Goal: Navigation & Orientation: Find specific page/section

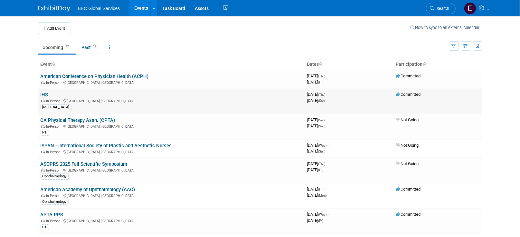
click at [45, 93] on link "IHS" at bounding box center [45, 95] width 8 height 6
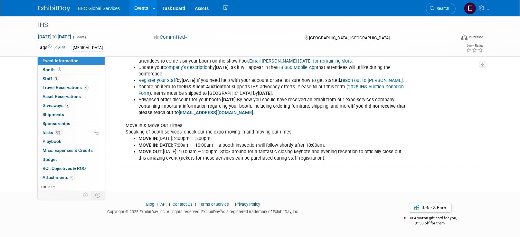
scroll to position [250, 0]
click at [49, 63] on link "Event Information" at bounding box center [71, 60] width 67 height 9
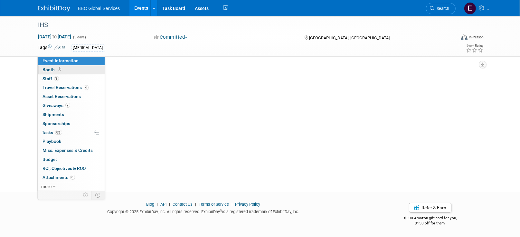
scroll to position [0, 0]
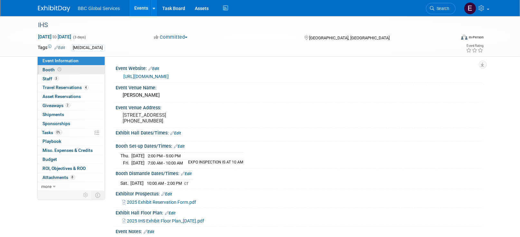
click at [49, 68] on span "Booth" at bounding box center [53, 69] width 20 height 5
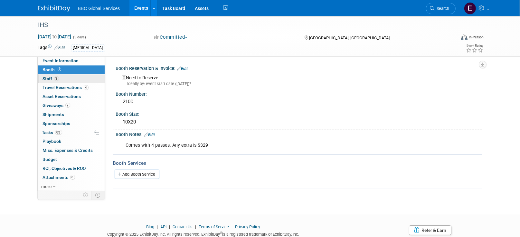
click at [47, 78] on span "Staff 3" at bounding box center [51, 78] width 16 height 5
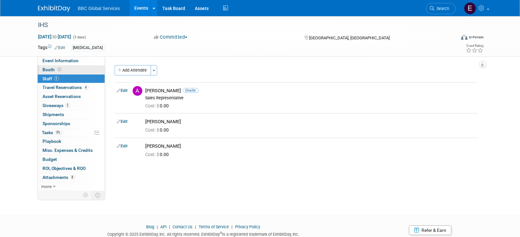
click at [52, 68] on span "Booth" at bounding box center [53, 69] width 20 height 5
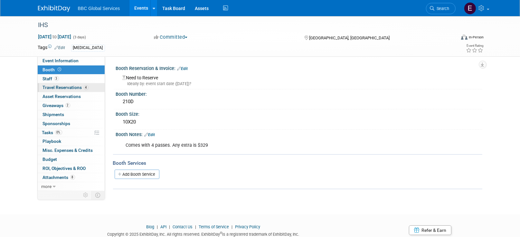
click at [61, 87] on span "Travel Reservations 4" at bounding box center [66, 87] width 46 height 5
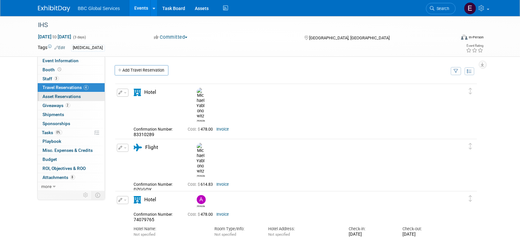
click at [59, 95] on span "Asset Reservations 0" at bounding box center [62, 96] width 38 height 5
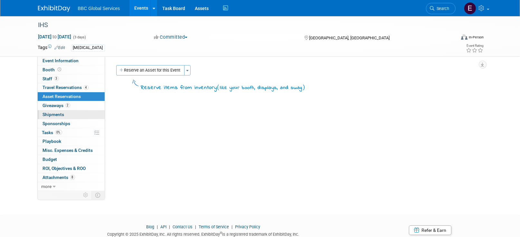
drag, startPoint x: 55, startPoint y: 105, endPoint x: 56, endPoint y: 110, distance: 5.2
click at [55, 105] on span "Giveaways 2" at bounding box center [56, 105] width 27 height 5
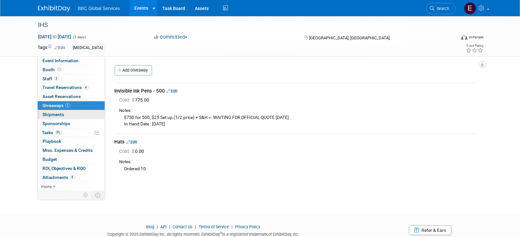
click at [55, 114] on span "Shipments 0" at bounding box center [54, 114] width 22 height 5
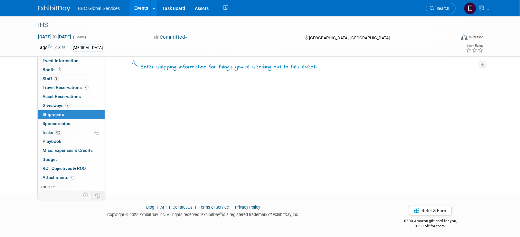
scroll to position [21, 0]
click at [64, 61] on span "Event Information" at bounding box center [61, 60] width 36 height 5
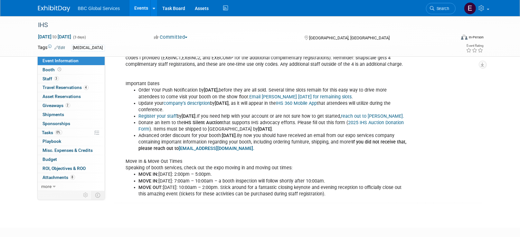
scroll to position [205, 0]
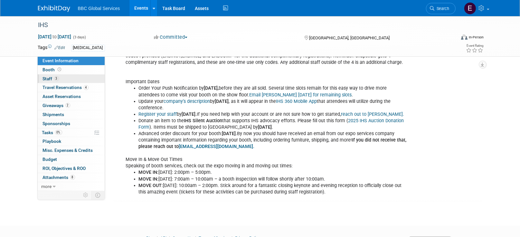
click at [44, 75] on link "3 Staff 3" at bounding box center [71, 78] width 67 height 9
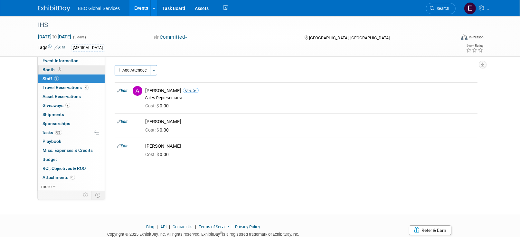
click at [45, 71] on span "Booth" at bounding box center [53, 69] width 20 height 5
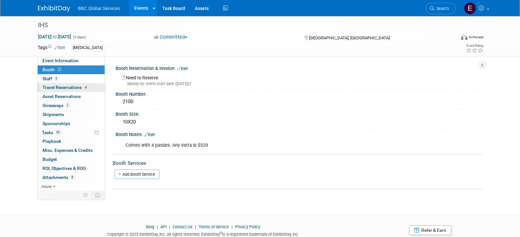
click at [49, 86] on span "Travel Reservations 4" at bounding box center [66, 87] width 46 height 5
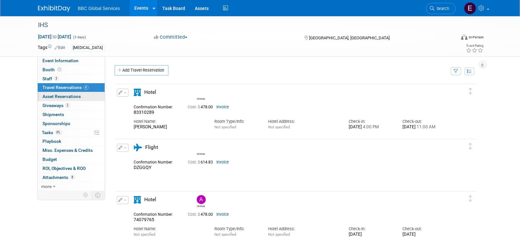
click at [53, 98] on span "Asset Reservations 0" at bounding box center [62, 96] width 38 height 5
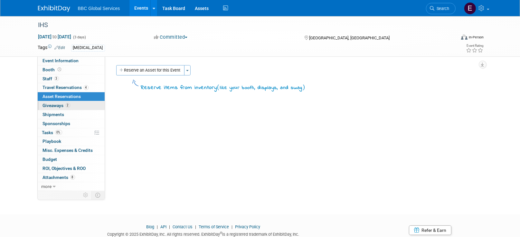
click at [53, 106] on span "Giveaways 2" at bounding box center [56, 105] width 27 height 5
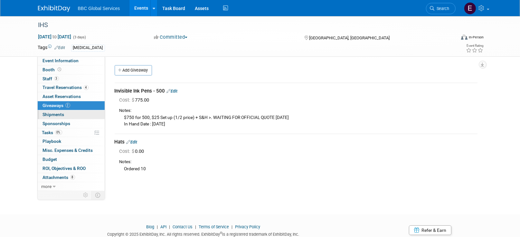
click at [53, 116] on span "Shipments 0" at bounding box center [54, 114] width 22 height 5
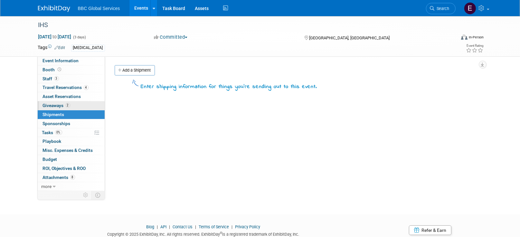
click at [52, 108] on span "Giveaways 2" at bounding box center [56, 105] width 27 height 5
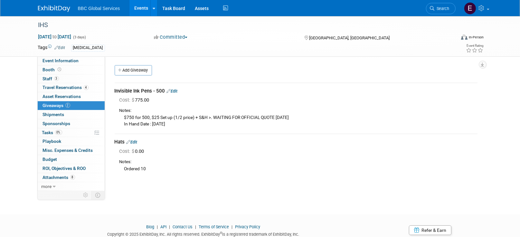
click at [52, 121] on span "Sponsorships 0" at bounding box center [57, 123] width 28 height 5
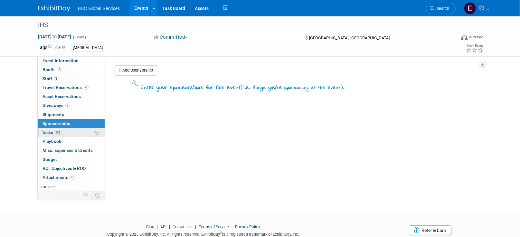
click at [51, 133] on span "Tasks 0%" at bounding box center [52, 132] width 20 height 5
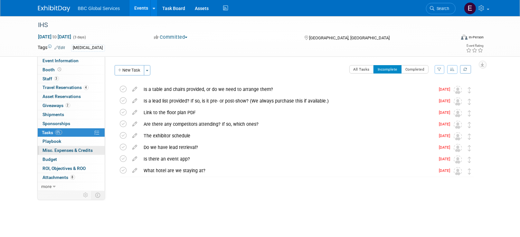
drag, startPoint x: 50, startPoint y: 141, endPoint x: 52, endPoint y: 149, distance: 8.1
click at [50, 141] on span "Playbook 0" at bounding box center [52, 140] width 19 height 5
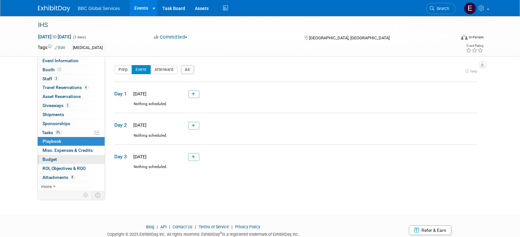
click at [53, 158] on span "Budget" at bounding box center [50, 158] width 14 height 5
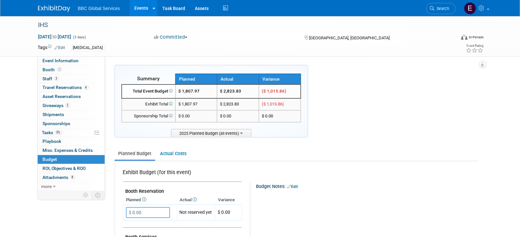
click at [57, 9] on img at bounding box center [54, 8] width 32 height 6
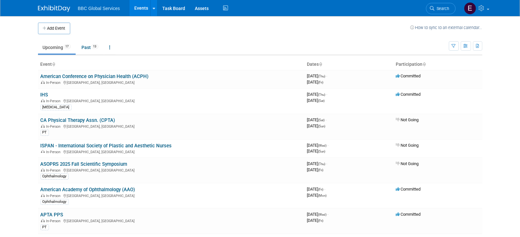
click at [44, 93] on link "IHS" at bounding box center [45, 95] width 8 height 6
